Goal: Task Accomplishment & Management: Manage account settings

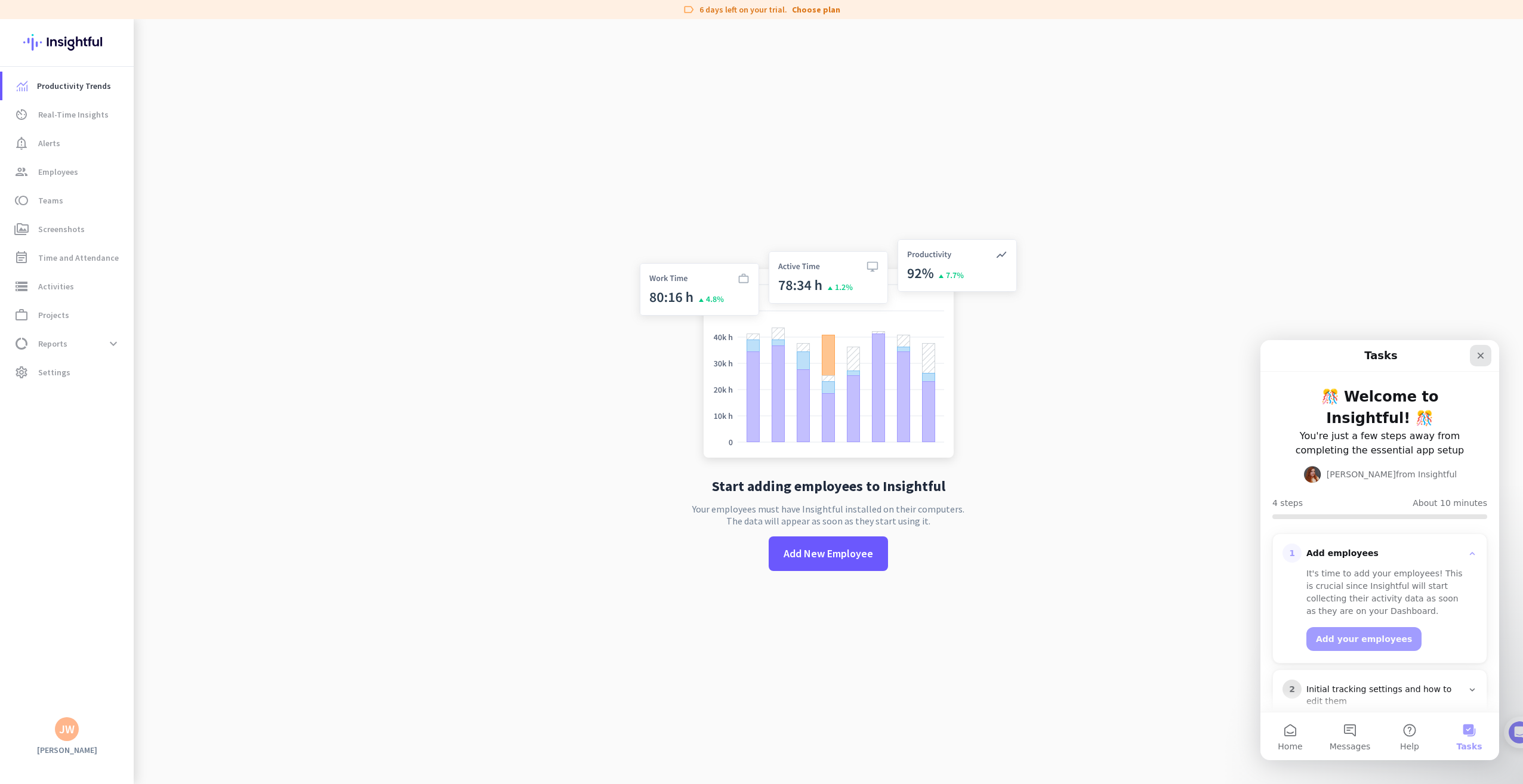
click at [1484, 353] on icon "Close" at bounding box center [1480, 355] width 9 height 9
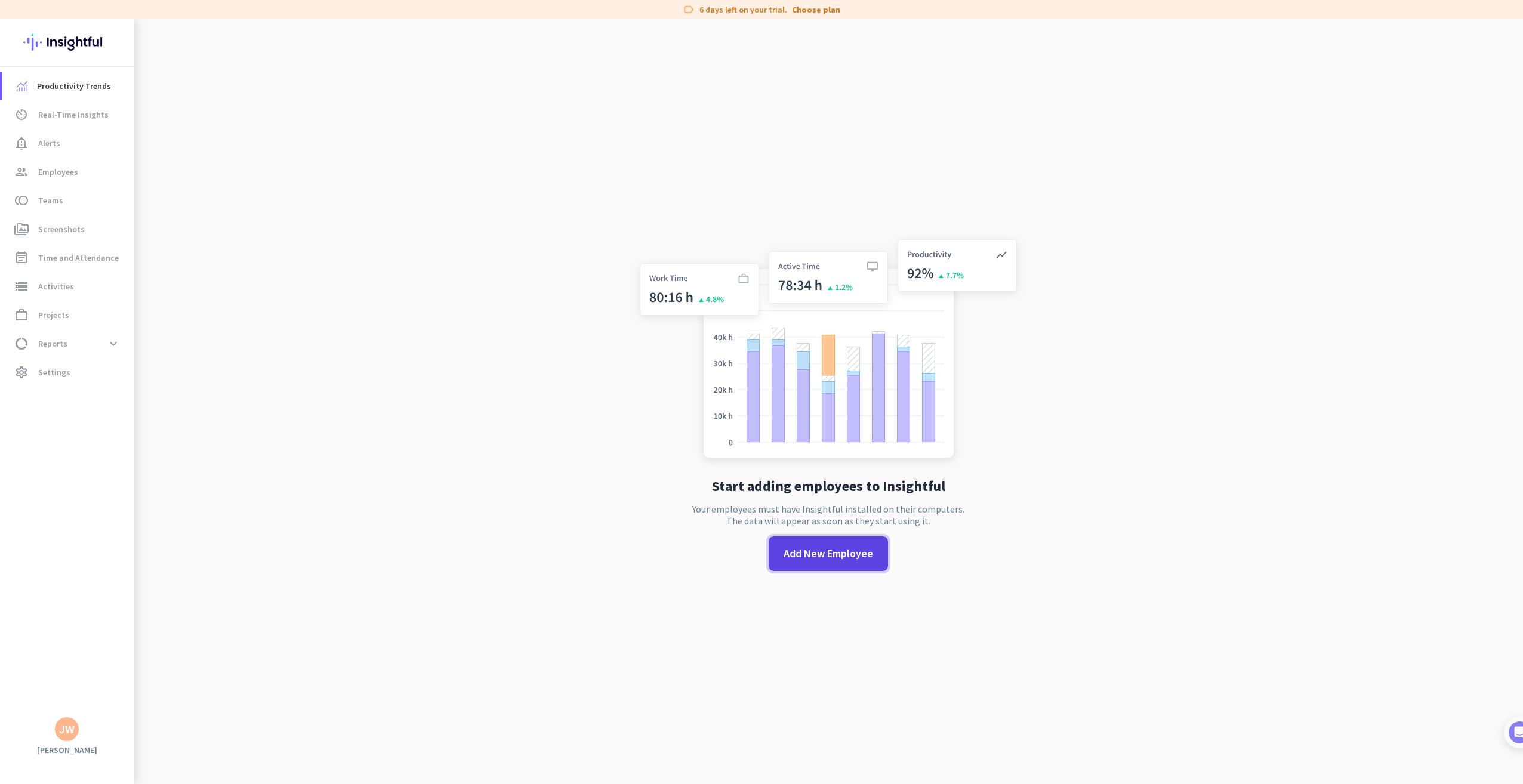
click at [836, 553] on span "Add New Employee" at bounding box center [828, 553] width 89 height 15
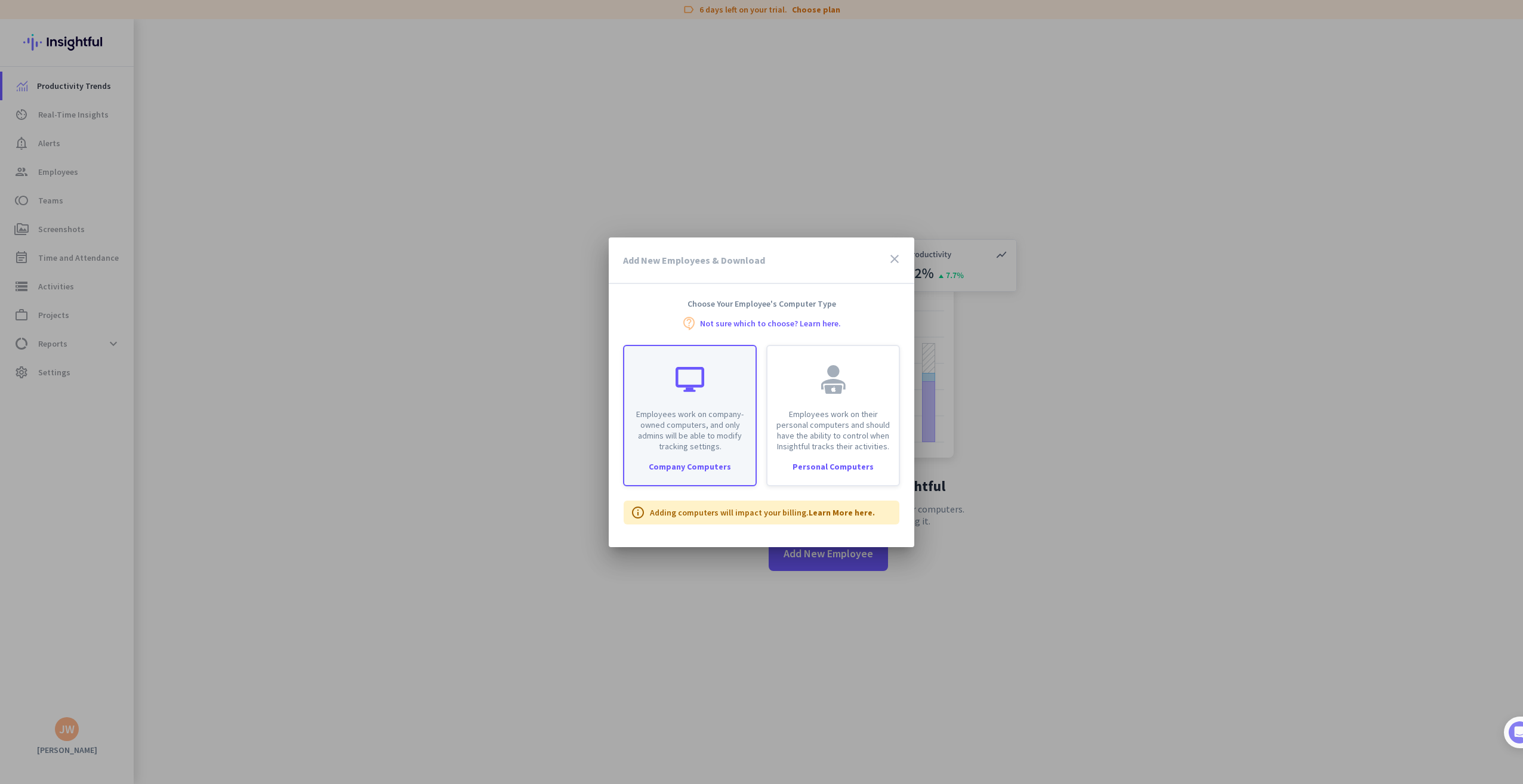
click at [698, 403] on div "Employees work on company-owned computers, and only admins will be able to modi…" at bounding box center [690, 399] width 131 height 106
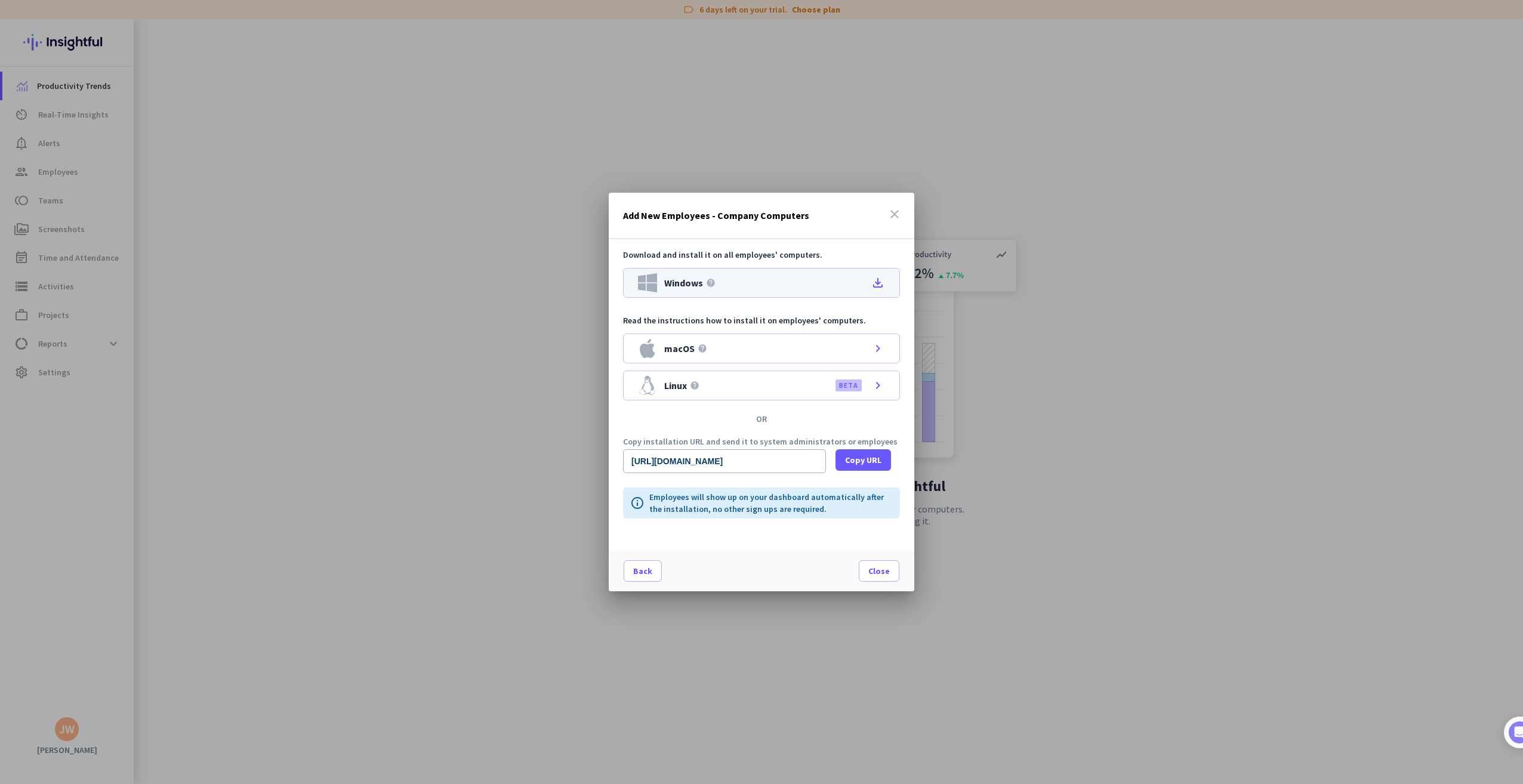
click at [875, 282] on icon "file_download" at bounding box center [878, 283] width 15 height 15
click at [873, 565] on span "Close" at bounding box center [879, 570] width 22 height 12
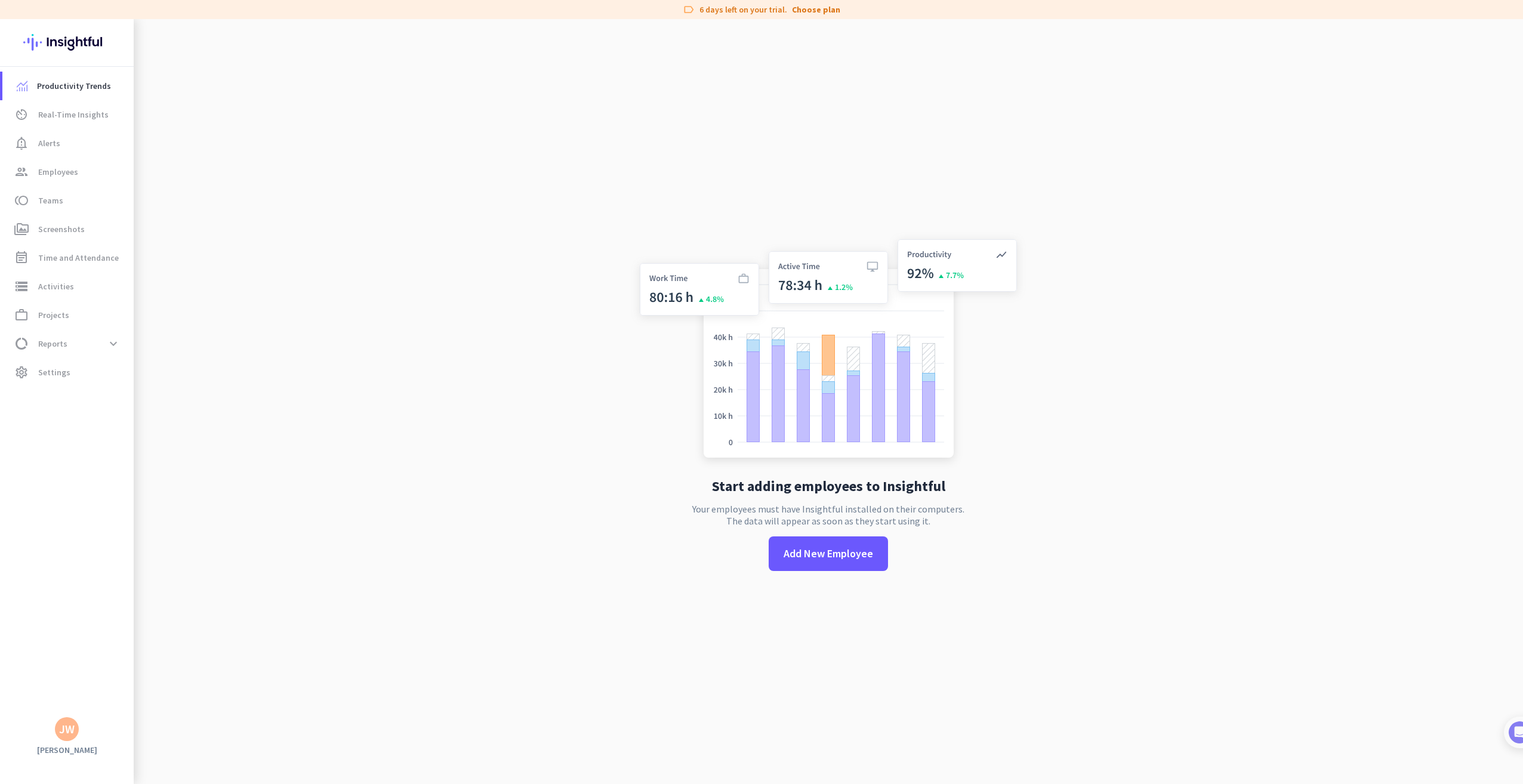
click at [66, 732] on div "JW" at bounding box center [66, 728] width 15 height 12
click at [122, 679] on span "Help" at bounding box center [129, 685] width 72 height 11
click at [61, 177] on span "Employees" at bounding box center [58, 172] width 40 height 15
